Goal: Navigation & Orientation: Find specific page/section

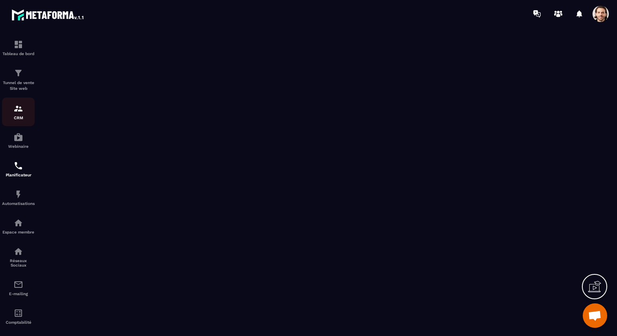
click at [21, 108] on img at bounding box center [18, 109] width 10 height 10
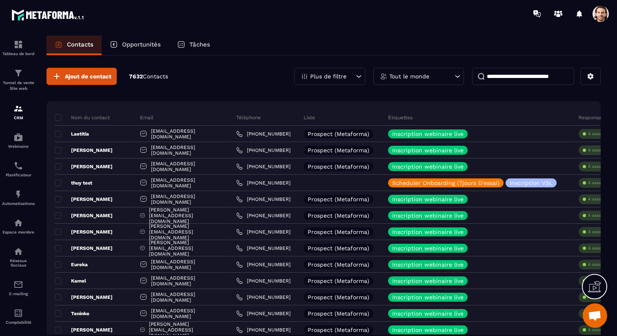
click at [606, 8] on span at bounding box center [601, 14] width 16 height 16
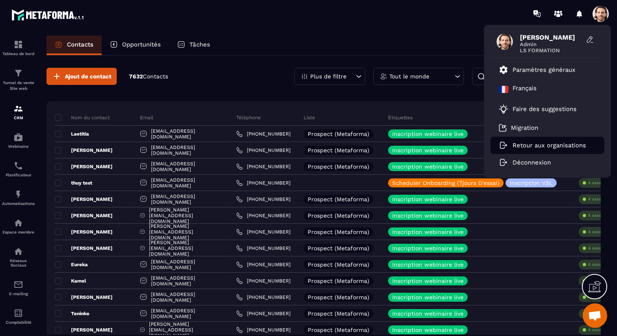
click at [532, 144] on p "Retour aux organisations" at bounding box center [549, 145] width 73 height 7
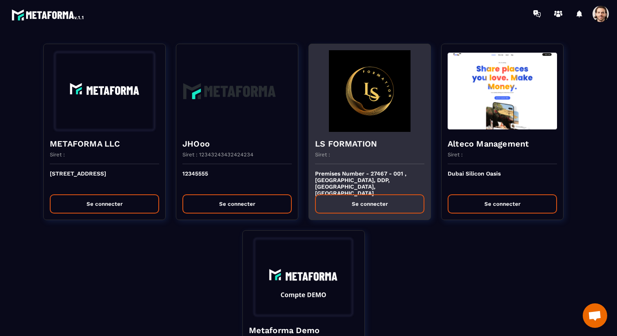
click at [375, 168] on div "Premises Number - 27467 - 001 , [GEOGRAPHIC_DATA], DDP, [GEOGRAPHIC_DATA], [GEO…" at bounding box center [370, 192] width 122 height 56
